Goal: Transaction & Acquisition: Subscribe to service/newsletter

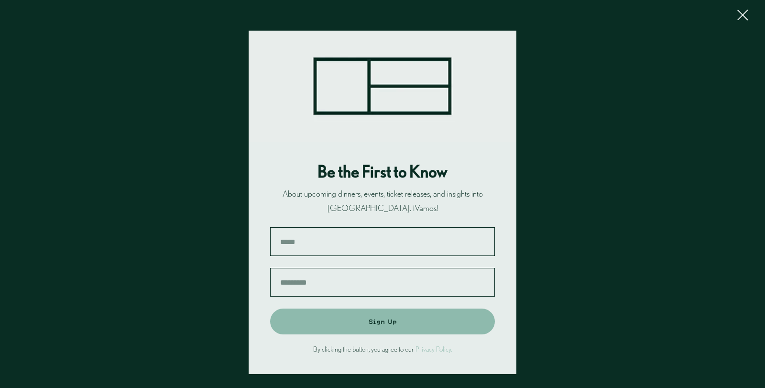
click at [741, 18] on icon "Close dialog window" at bounding box center [742, 15] width 11 height 11
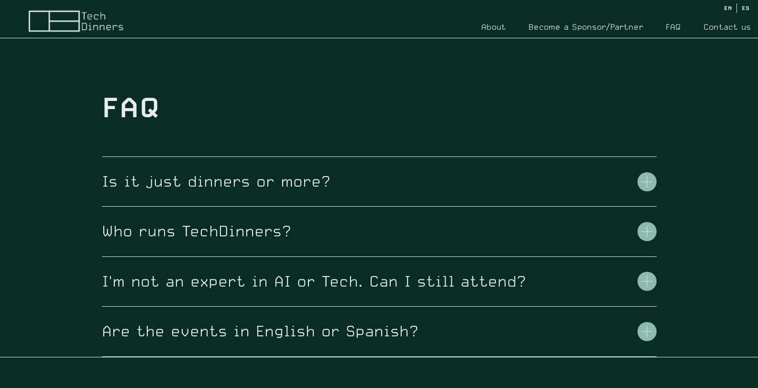
scroll to position [3300, 0]
click at [389, 172] on button "Is it just dinners or more?" at bounding box center [379, 180] width 555 height 49
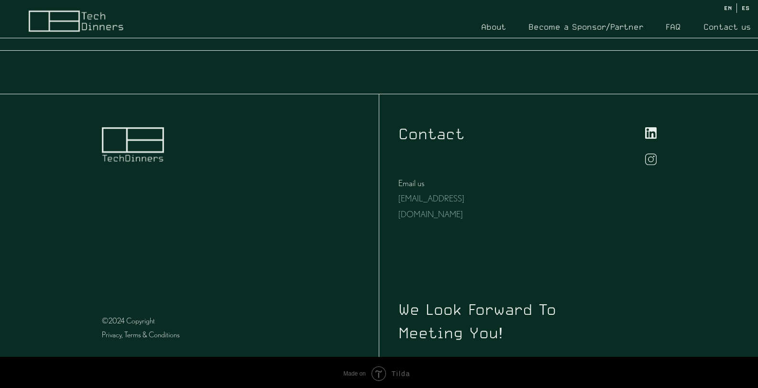
scroll to position [3849, 0]
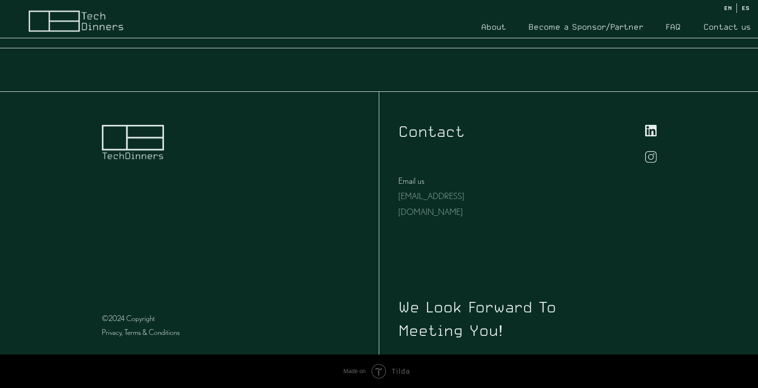
click at [589, 28] on link "Become a Sponsor/Partner" at bounding box center [585, 26] width 117 height 15
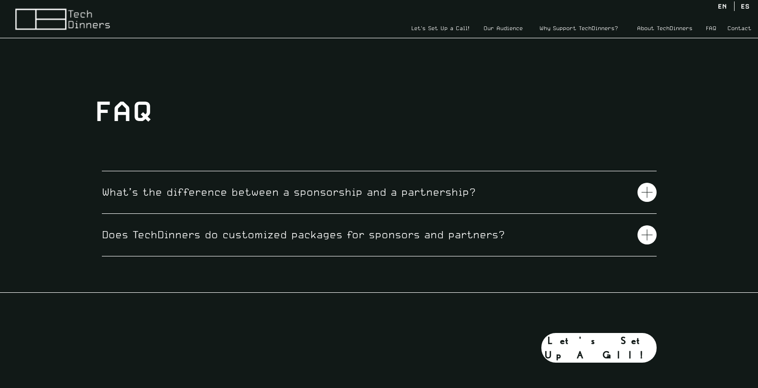
scroll to position [2343, 0]
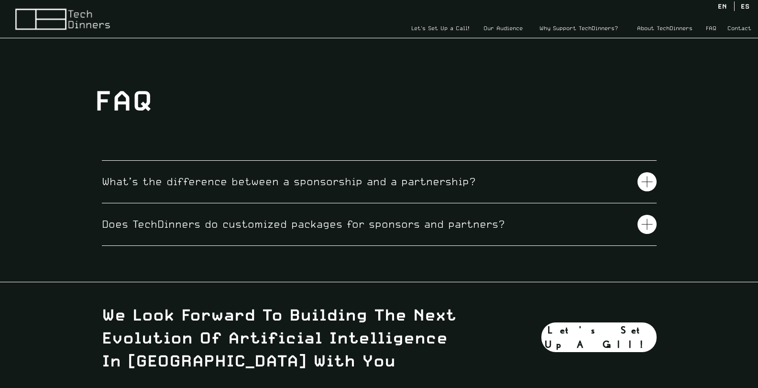
click at [707, 26] on link "FAQ" at bounding box center [711, 28] width 19 height 11
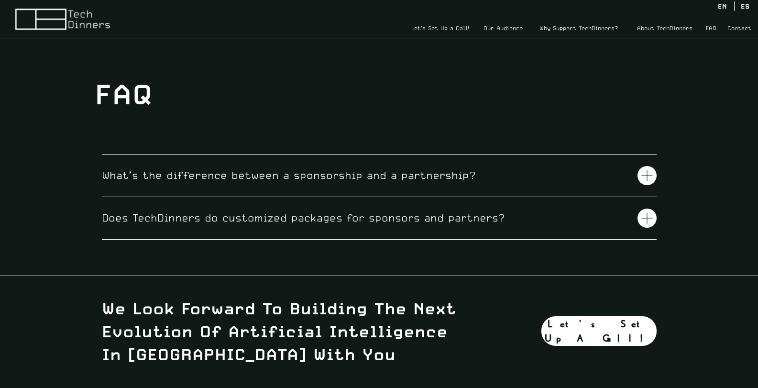
click at [664, 29] on link "About TechDinners" at bounding box center [664, 28] width 71 height 12
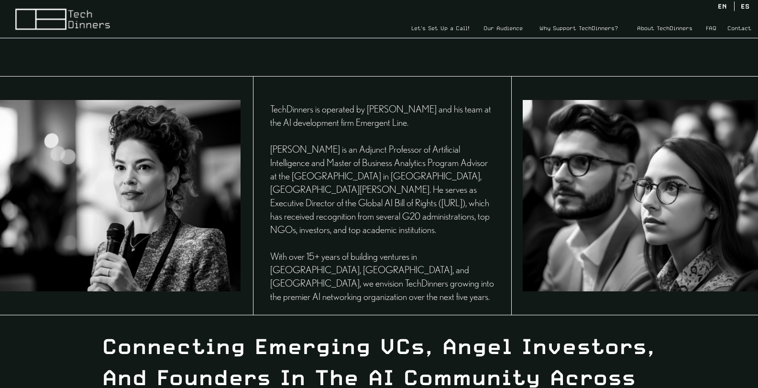
scroll to position [1831, 0]
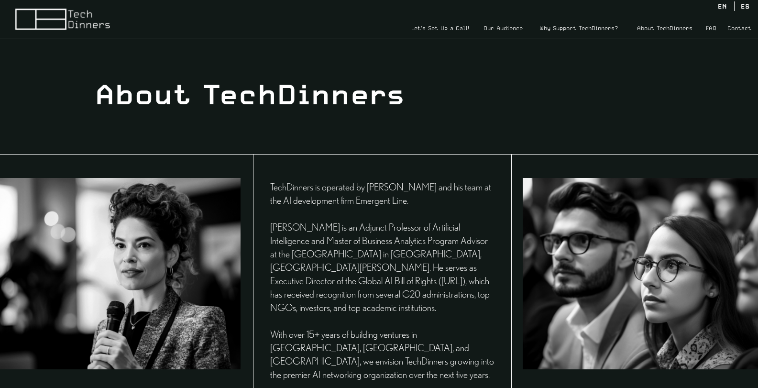
click at [664, 29] on link "About TechDinners" at bounding box center [664, 28] width 71 height 12
click at [663, 25] on link "About TechDinners" at bounding box center [664, 28] width 71 height 12
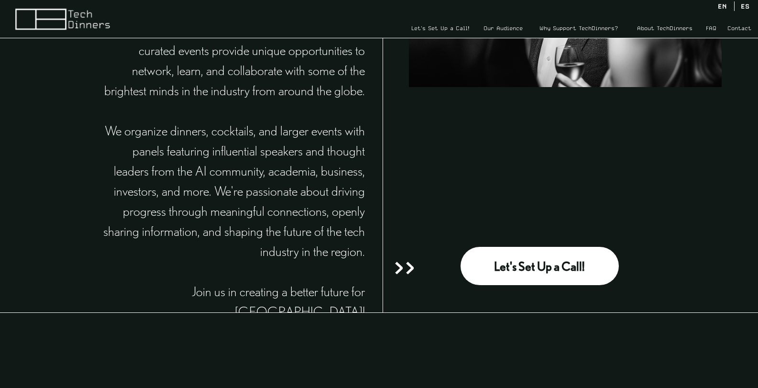
scroll to position [193, 0]
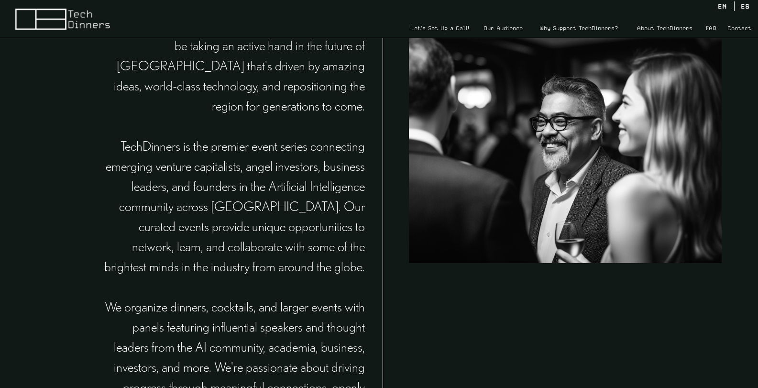
click at [59, 20] on img at bounding box center [63, 19] width 96 height 23
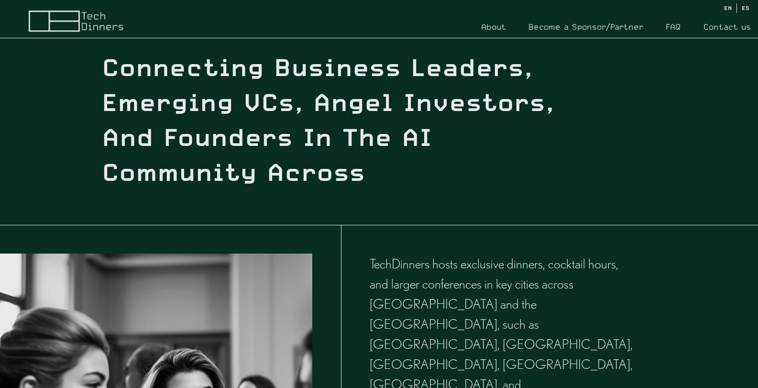
click at [490, 19] on link "About" at bounding box center [494, 26] width 26 height 15
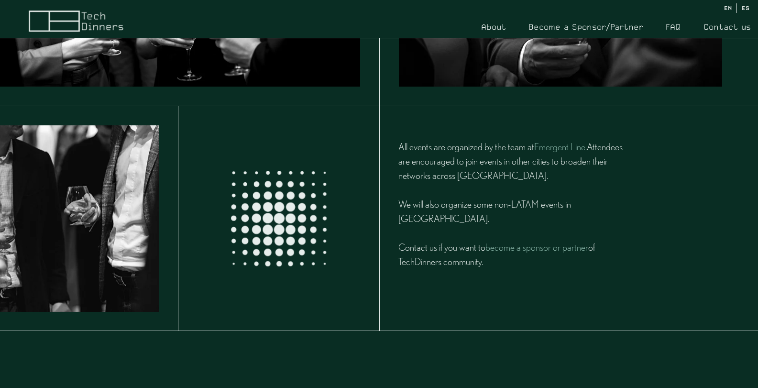
scroll to position [1441, 0]
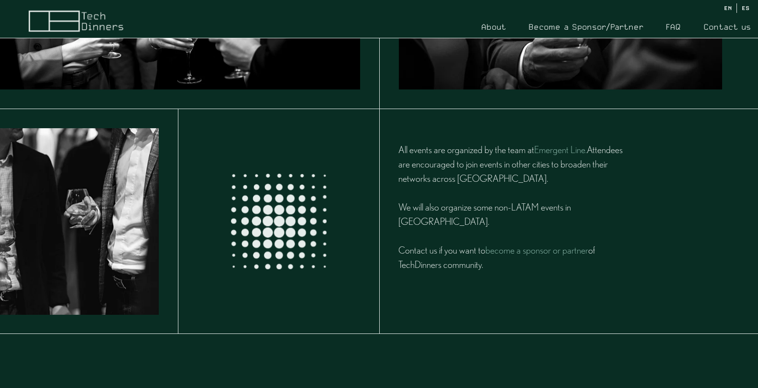
click at [673, 27] on link "FAQ" at bounding box center [673, 26] width 16 height 15
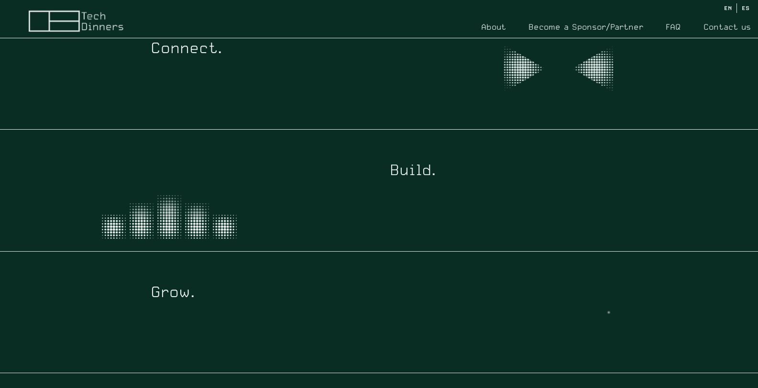
scroll to position [3337, 0]
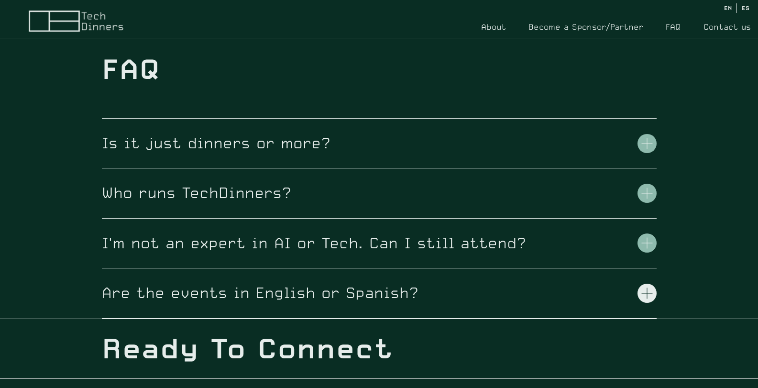
click at [649, 296] on icon "button" at bounding box center [646, 292] width 11 height 11
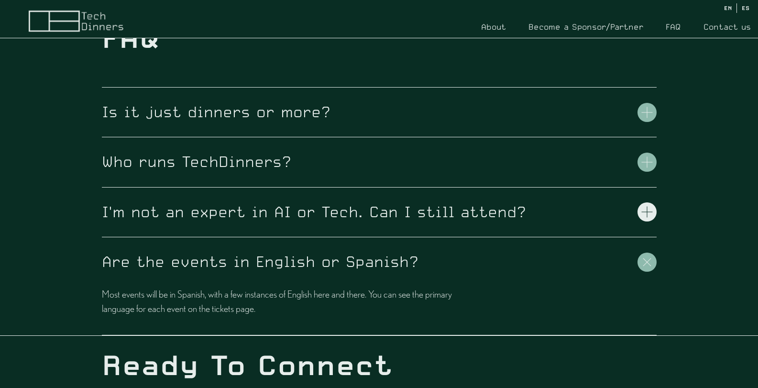
scroll to position [3385, 0]
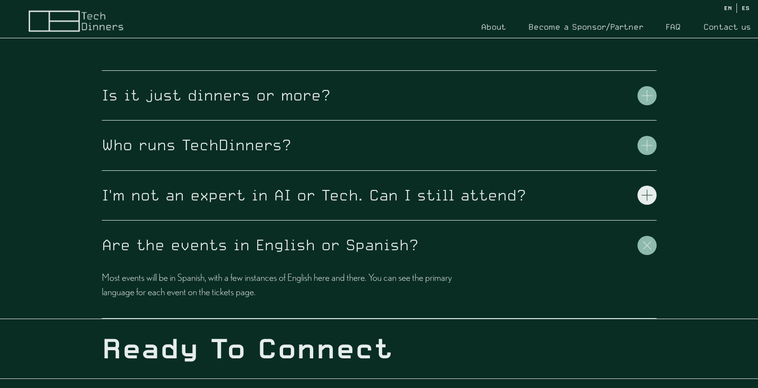
click at [644, 195] on icon "button" at bounding box center [646, 194] width 11 height 11
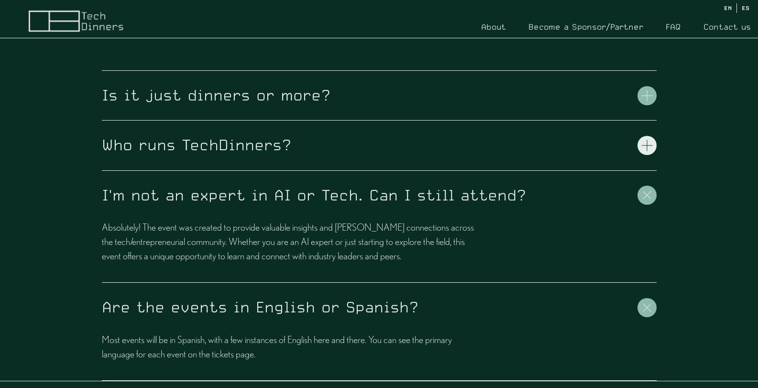
click at [644, 148] on icon "button" at bounding box center [646, 145] width 11 height 11
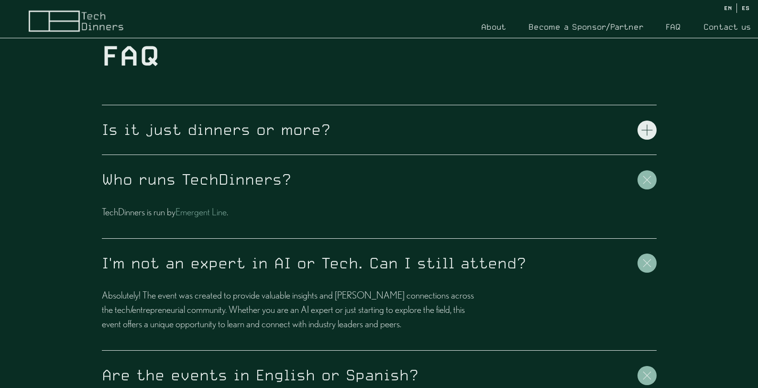
scroll to position [3337, 0]
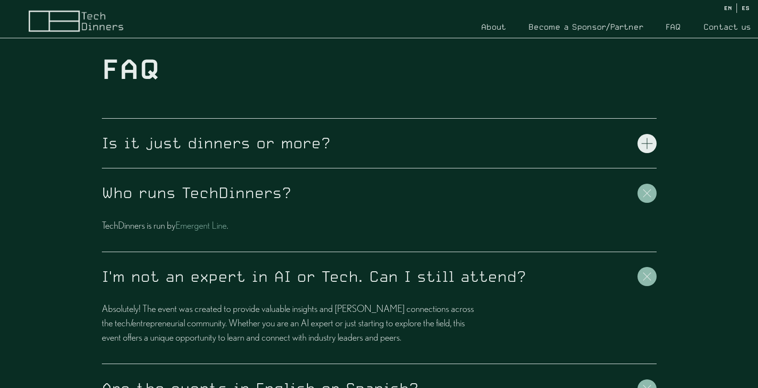
click at [644, 146] on icon "button" at bounding box center [646, 143] width 11 height 11
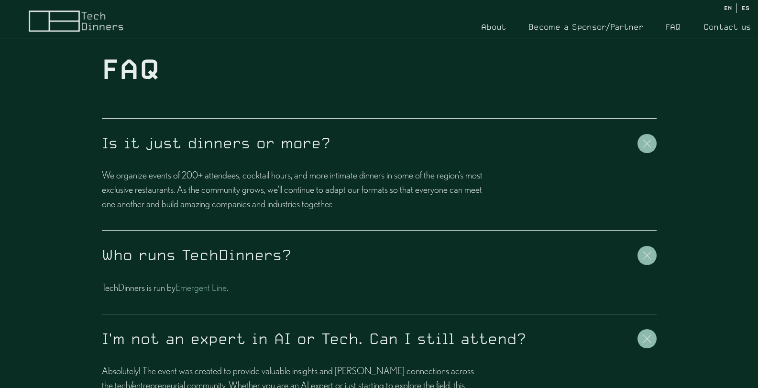
click at [205, 285] on link "Emergent Line" at bounding box center [200, 287] width 51 height 11
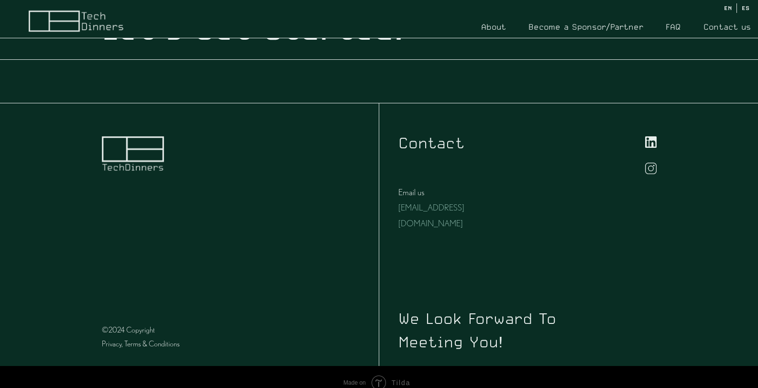
scroll to position [3992, 0]
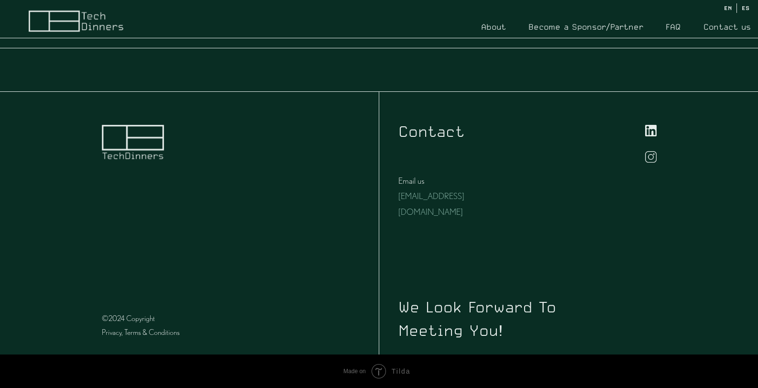
click at [653, 131] on img at bounding box center [650, 130] width 11 height 11
